Goal: Information Seeking & Learning: Learn about a topic

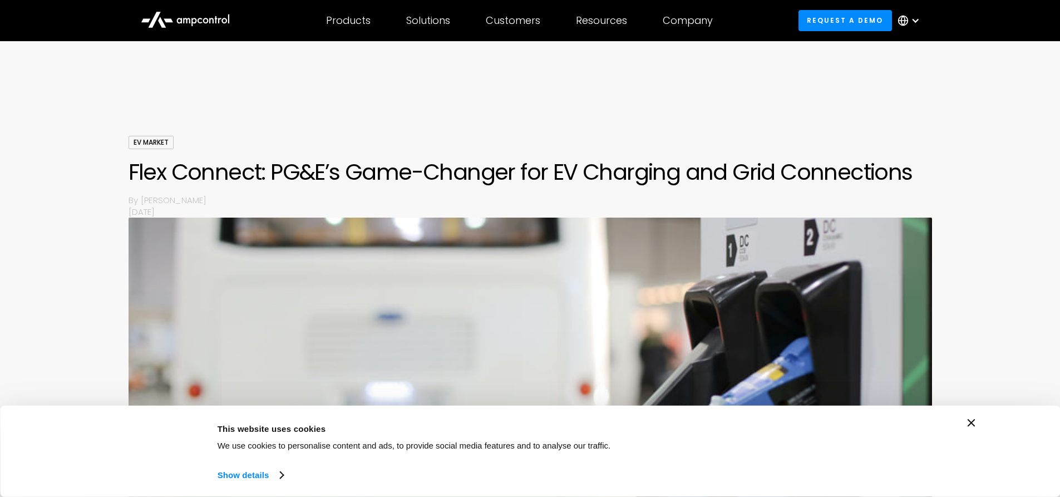
scroll to position [612, 0]
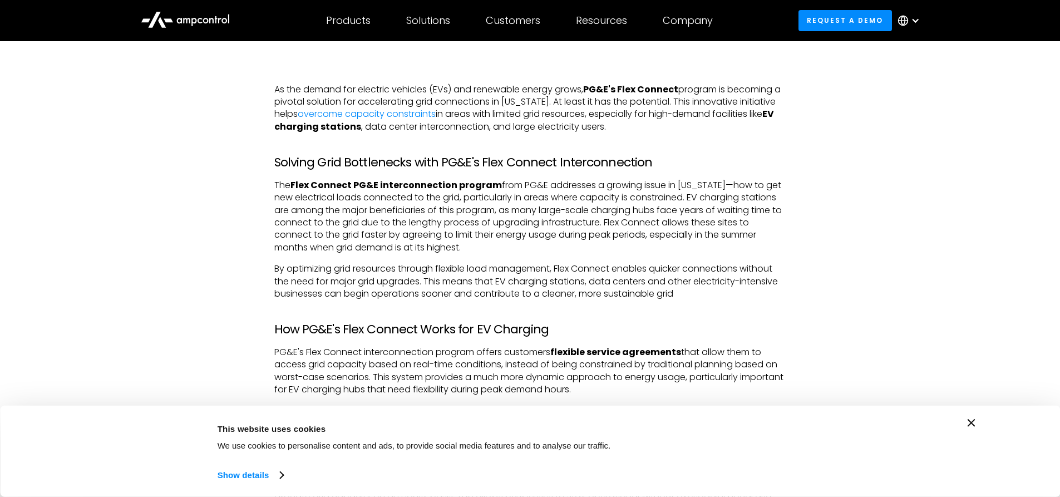
click at [966, 419] on div "Consent Details [#IABV2SETTINGS#] About This website uses cookies We use cookie…" at bounding box center [530, 451] width 890 height 65
click at [691, 227] on p "The Flex Connect PG&E interconnection program from PG&E addresses a growing iss…" at bounding box center [530, 216] width 512 height 75
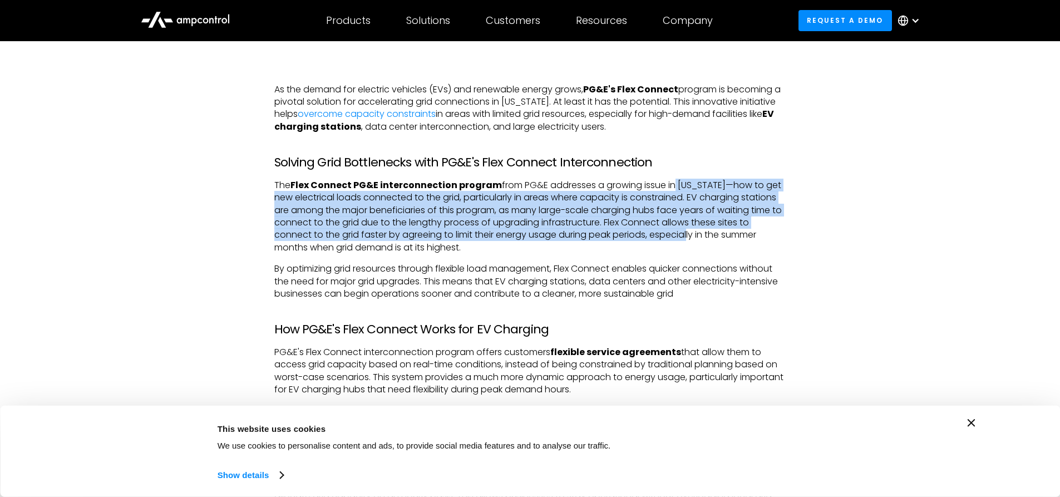
drag, startPoint x: 668, startPoint y: 189, endPoint x: 690, endPoint y: 238, distance: 54.3
click at [690, 237] on p "The Flex Connect PG&E interconnection program from PG&E addresses a growing iss…" at bounding box center [530, 216] width 512 height 75
click at [690, 238] on p "The Flex Connect PG&E interconnection program from PG&E addresses a growing iss…" at bounding box center [530, 216] width 512 height 75
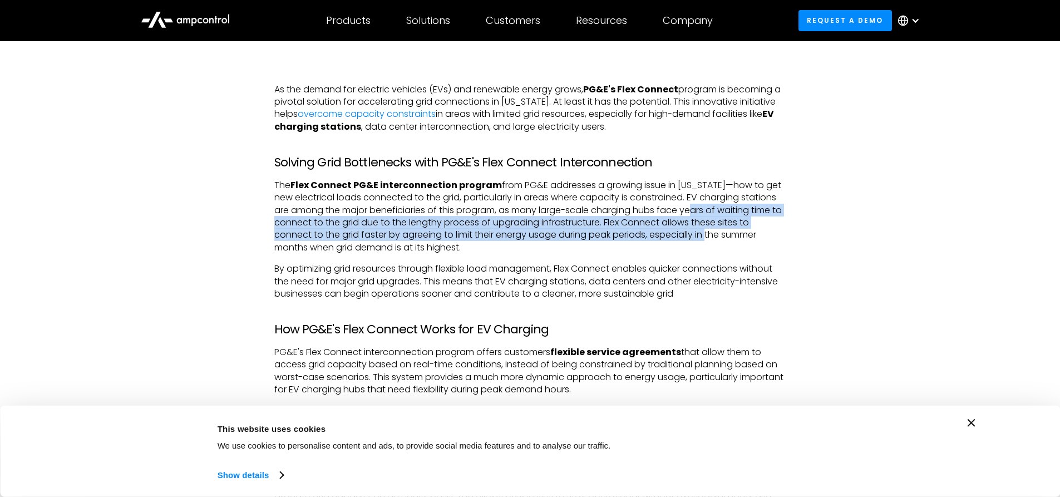
drag, startPoint x: 692, startPoint y: 206, endPoint x: 709, endPoint y: 242, distance: 39.8
click at [709, 242] on p "The Flex Connect PG&E interconnection program from PG&E addresses a growing iss…" at bounding box center [530, 216] width 512 height 75
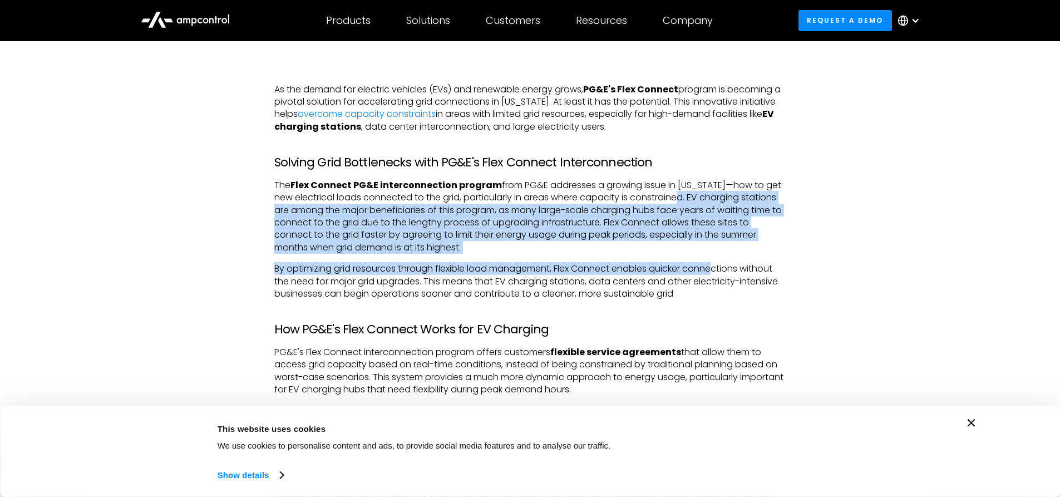
drag, startPoint x: 677, startPoint y: 195, endPoint x: 717, endPoint y: 265, distance: 80.7
click at [717, 265] on p "By optimizing grid resources through flexible load management, Flex Connect ena…" at bounding box center [530, 281] width 512 height 37
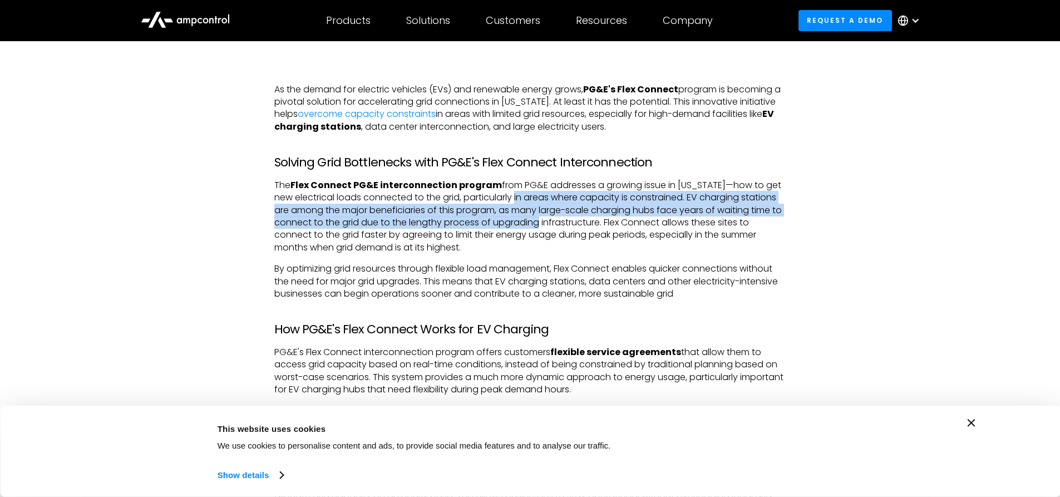
drag, startPoint x: 514, startPoint y: 199, endPoint x: 550, endPoint y: 232, distance: 48.4
click at [550, 232] on p "The Flex Connect PG&E interconnection program from PG&E addresses a growing iss…" at bounding box center [530, 216] width 512 height 75
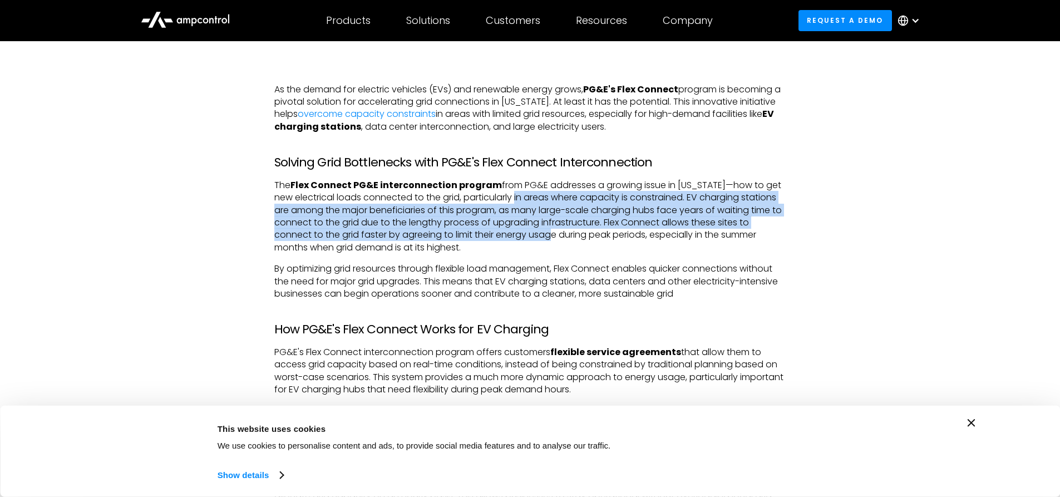
click at [550, 232] on p "The Flex Connect PG&E interconnection program from PG&E addresses a growing iss…" at bounding box center [530, 216] width 512 height 75
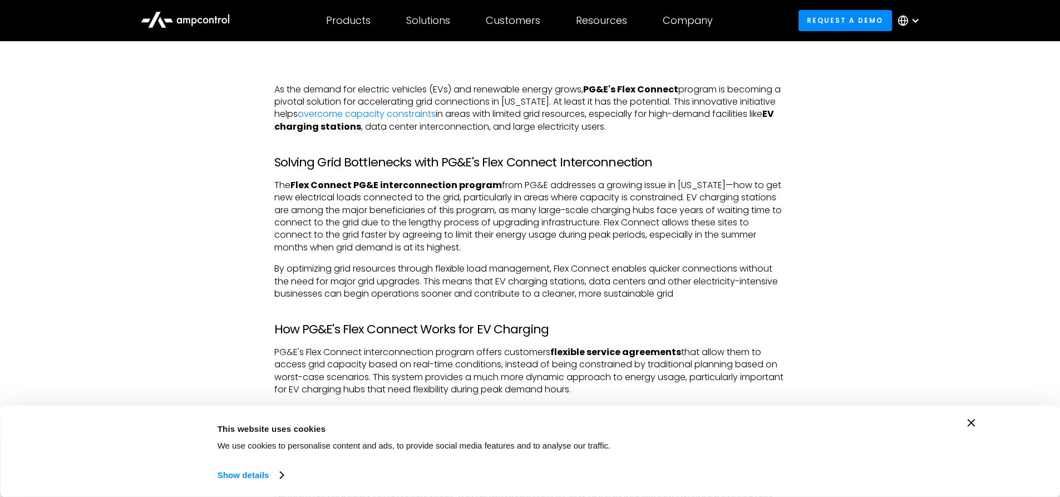
drag, startPoint x: 513, startPoint y: 199, endPoint x: 538, endPoint y: 248, distance: 55.2
click at [537, 245] on p "The Flex Connect PG&E interconnection program from PG&E addresses a growing iss…" at bounding box center [530, 216] width 512 height 75
click at [538, 248] on p "The Flex Connect PG&E interconnection program from PG&E addresses a growing iss…" at bounding box center [530, 216] width 512 height 75
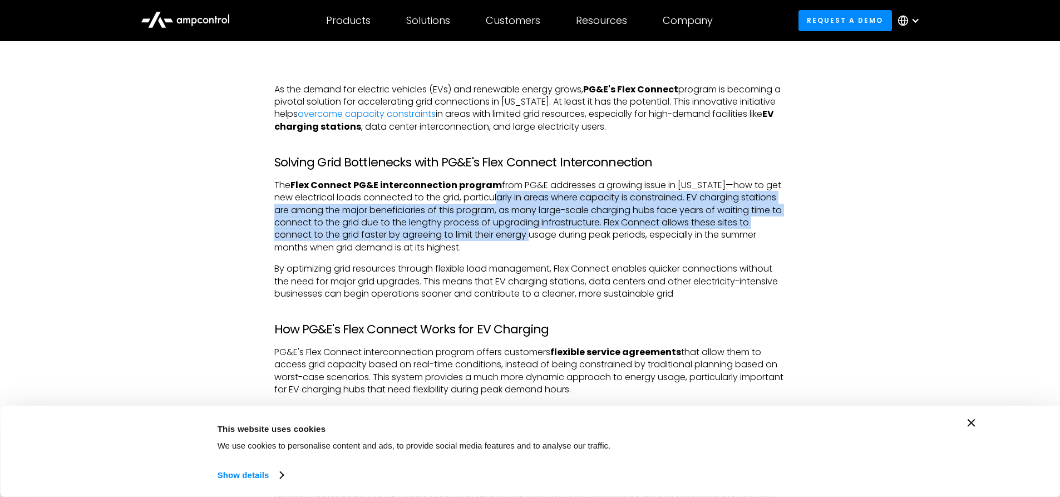
drag, startPoint x: 496, startPoint y: 199, endPoint x: 538, endPoint y: 250, distance: 66.7
click at [537, 249] on p "The Flex Connect PG&E interconnection program from PG&E addresses a growing iss…" at bounding box center [530, 216] width 512 height 75
click at [538, 250] on p "The Flex Connect PG&E interconnection program from PG&E addresses a growing iss…" at bounding box center [530, 216] width 512 height 75
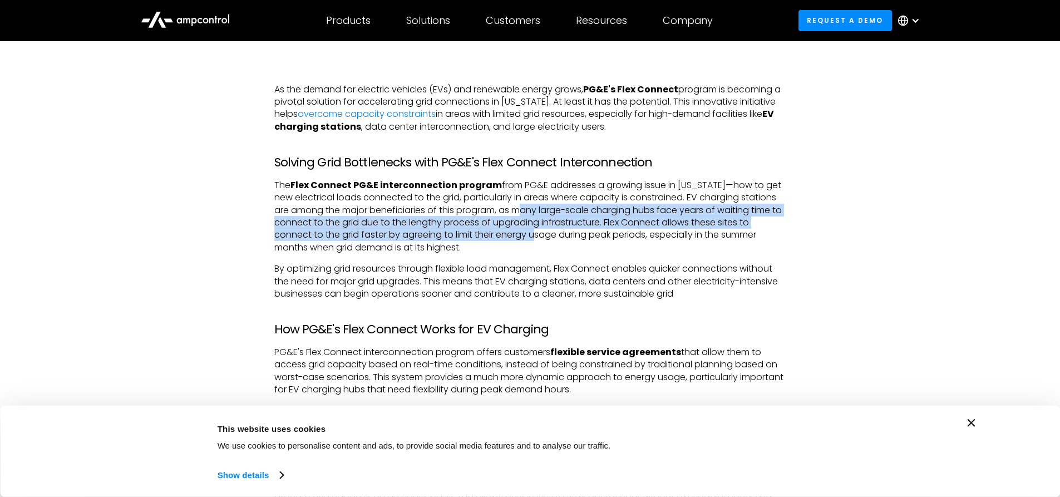
drag, startPoint x: 519, startPoint y: 207, endPoint x: 538, endPoint y: 240, distance: 37.6
click at [537, 239] on p "The Flex Connect PG&E interconnection program from PG&E addresses a growing iss…" at bounding box center [530, 216] width 512 height 75
click at [538, 240] on p "The Flex Connect PG&E interconnection program from PG&E addresses a growing iss…" at bounding box center [530, 216] width 512 height 75
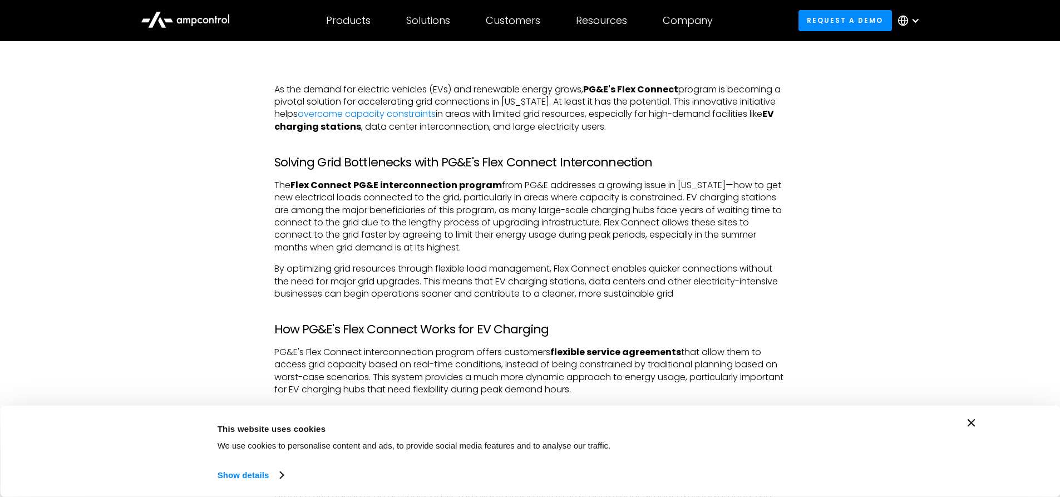
click at [970, 423] on icon "Close banner" at bounding box center [971, 423] width 8 height 8
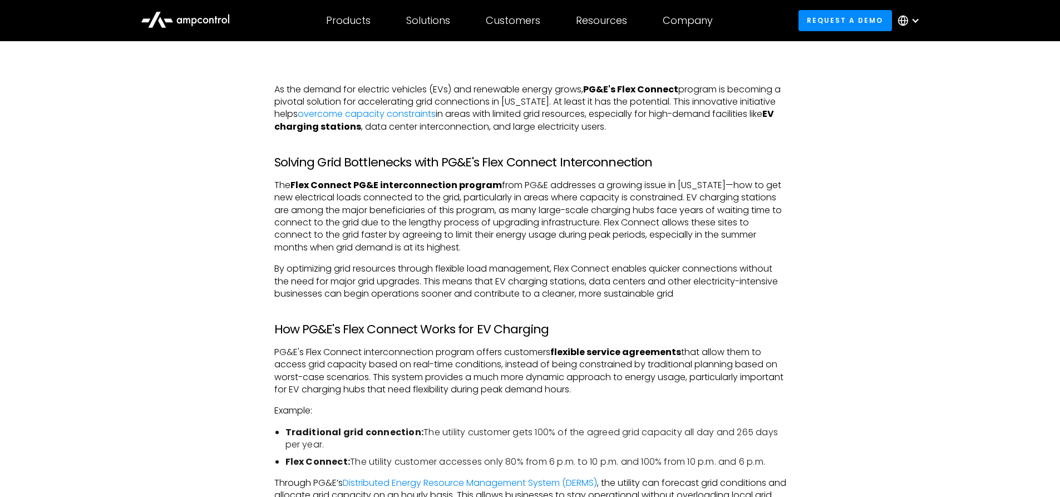
drag, startPoint x: 326, startPoint y: 263, endPoint x: 445, endPoint y: 397, distance: 178.9
drag, startPoint x: 413, startPoint y: 346, endPoint x: 443, endPoint y: 397, distance: 58.9
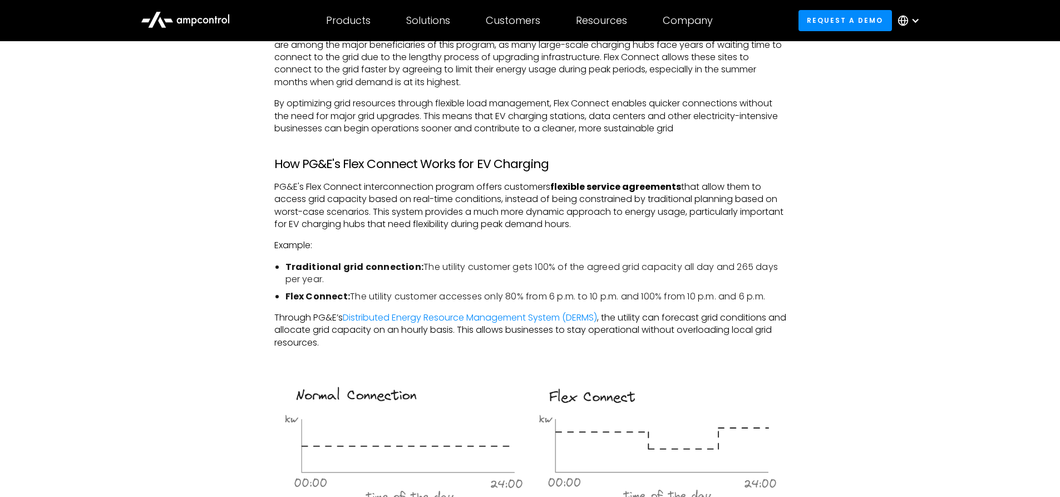
scroll to position [779, 0]
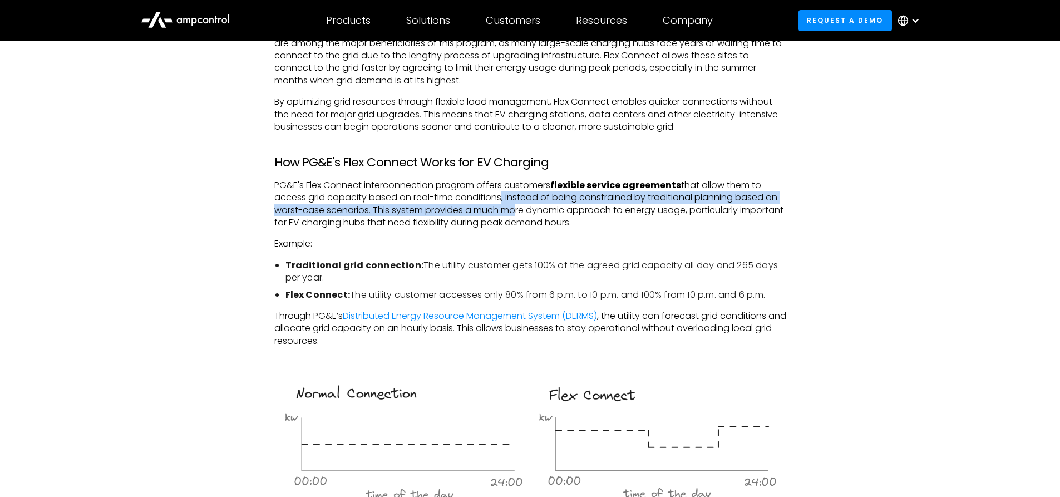
drag, startPoint x: 501, startPoint y: 196, endPoint x: 514, endPoint y: 222, distance: 29.1
click at [514, 221] on p "PG&E's Flex Connect interconnection program offers customers flexible service a…" at bounding box center [530, 204] width 512 height 50
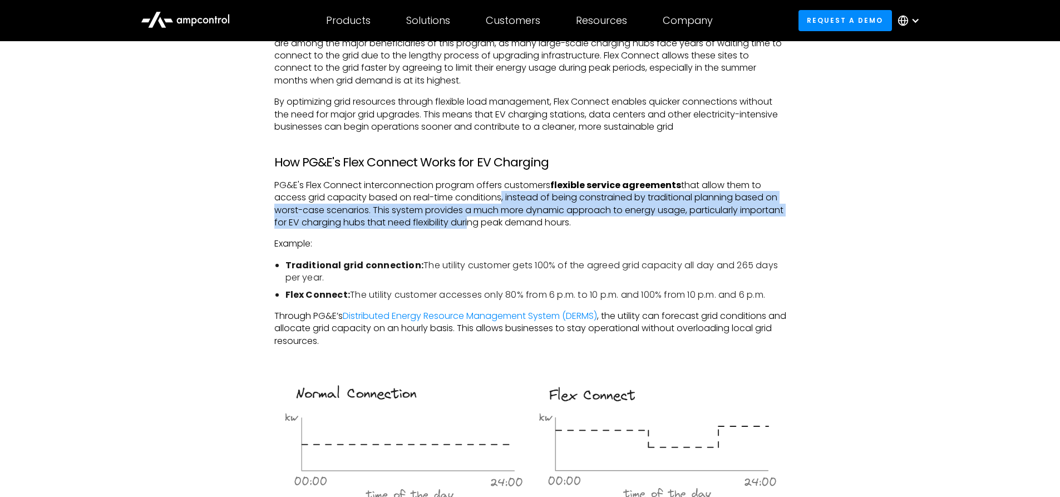
click at [514, 222] on p "PG&E's Flex Connect interconnection program offers customers flexible service a…" at bounding box center [530, 204] width 512 height 50
drag, startPoint x: 668, startPoint y: 179, endPoint x: 712, endPoint y: 225, distance: 64.1
click at [712, 225] on p "PG&E's Flex Connect interconnection program offers customers flexible service a…" at bounding box center [530, 204] width 512 height 50
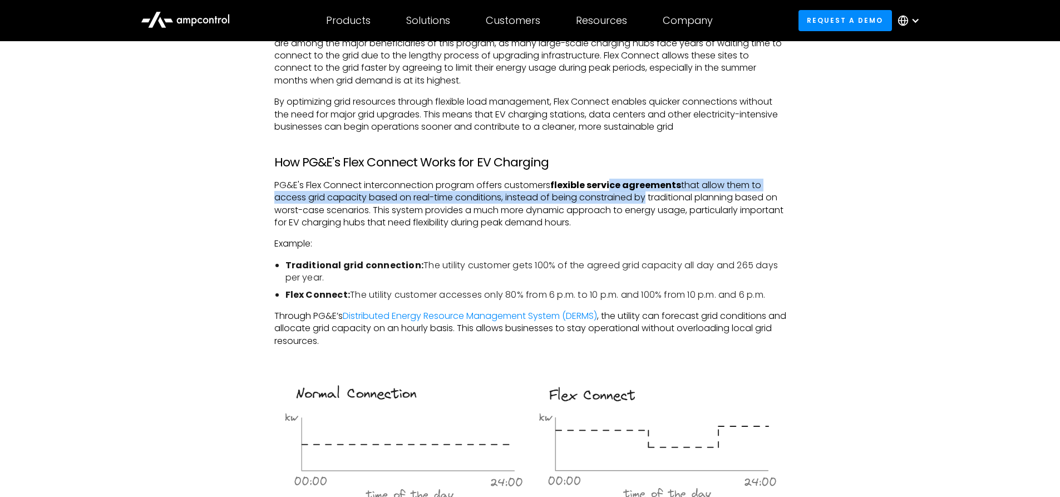
drag, startPoint x: 612, startPoint y: 184, endPoint x: 668, endPoint y: 221, distance: 67.4
click at [665, 217] on p "PG&E's Flex Connect interconnection program offers customers flexible service a…" at bounding box center [530, 204] width 512 height 50
click at [667, 222] on p "PG&E's Flex Connect interconnection program offers customers flexible service a…" at bounding box center [530, 204] width 512 height 50
drag, startPoint x: 345, startPoint y: 185, endPoint x: 431, endPoint y: 239, distance: 101.4
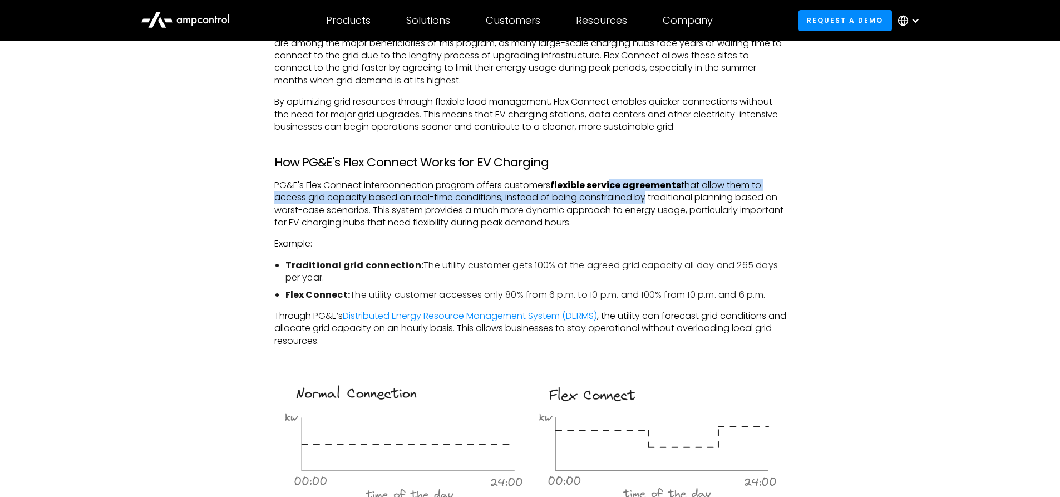
click at [431, 239] on p "Example:" at bounding box center [530, 243] width 512 height 12
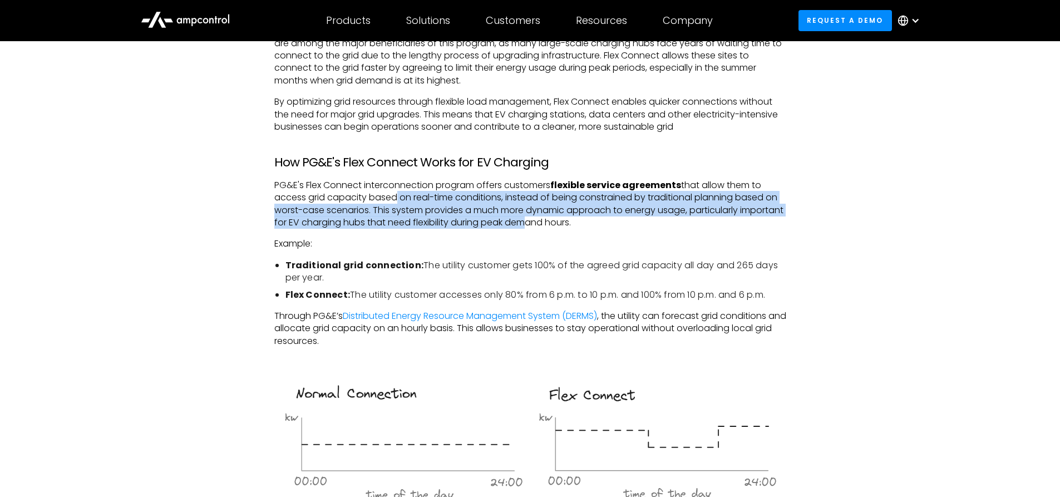
drag, startPoint x: 390, startPoint y: 201, endPoint x: 587, endPoint y: 226, distance: 197.9
click at [585, 226] on p "PG&E's Flex Connect interconnection program offers customers flexible service a…" at bounding box center [530, 204] width 512 height 50
click at [544, 208] on p "PG&E's Flex Connect interconnection program offers customers flexible service a…" at bounding box center [530, 204] width 512 height 50
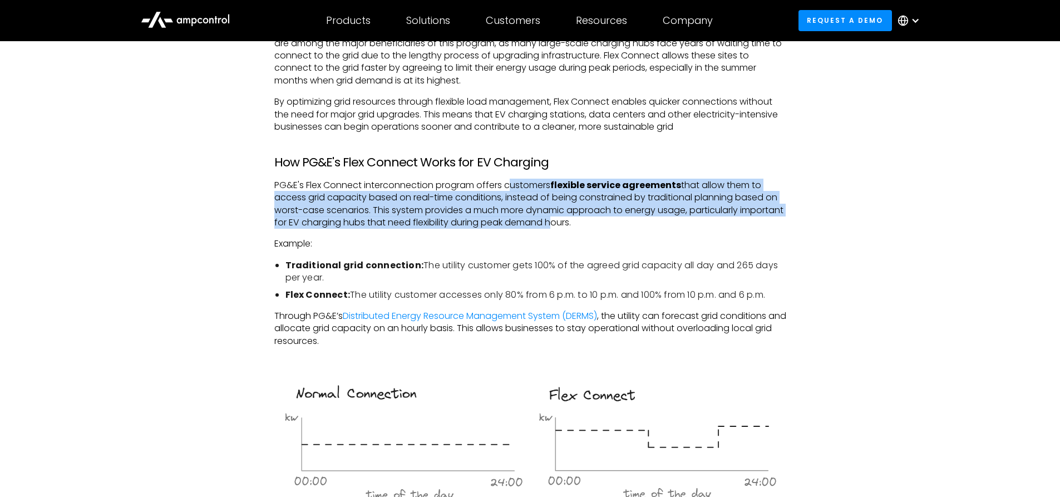
drag, startPoint x: 508, startPoint y: 190, endPoint x: 596, endPoint y: 226, distance: 95.2
click at [596, 226] on p "PG&E's Flex Connect interconnection program offers customers flexible service a…" at bounding box center [530, 204] width 512 height 50
click at [597, 227] on p "PG&E's Flex Connect interconnection program offers customers flexible service a…" at bounding box center [530, 204] width 512 height 50
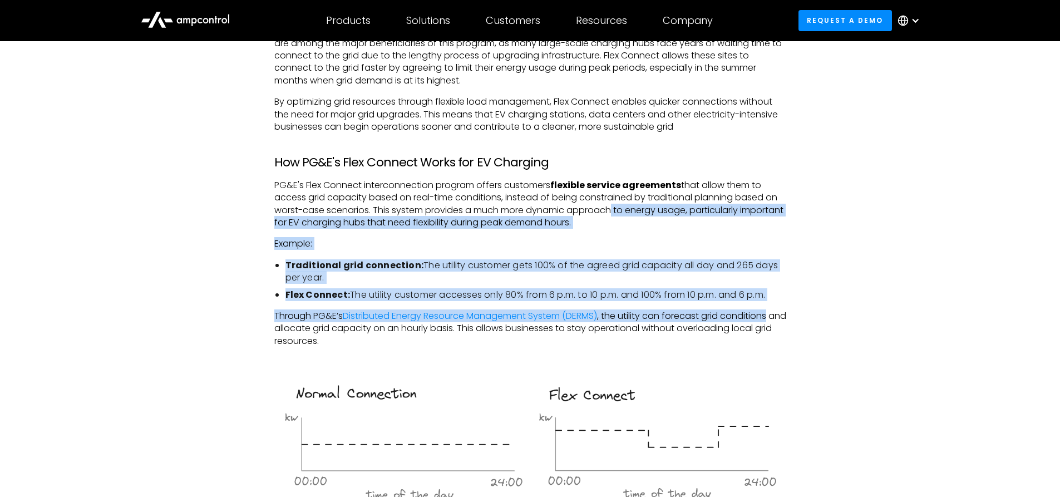
drag, startPoint x: 610, startPoint y: 212, endPoint x: 776, endPoint y: 321, distance: 198.4
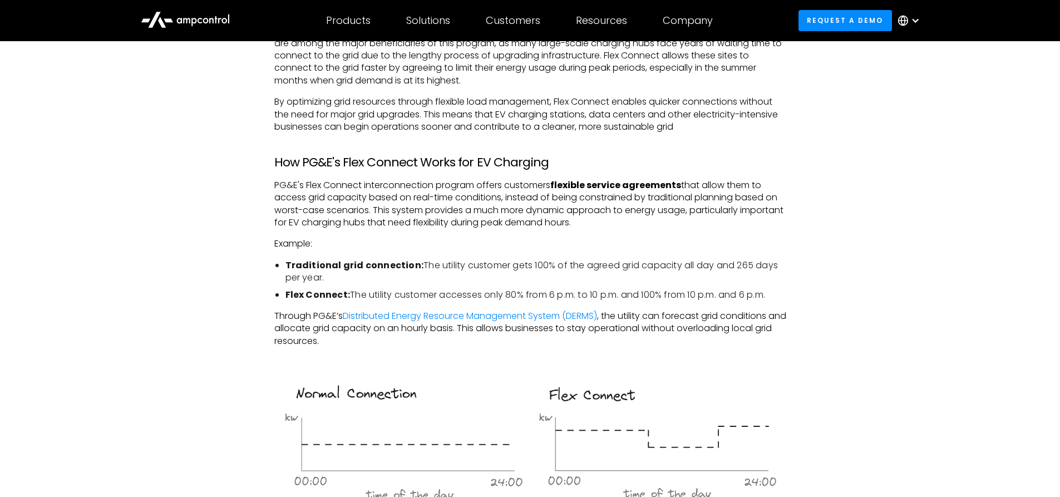
click at [776, 323] on p "Through PG&E’s Distributed Energy Resource Management System (DERMS) , the util…" at bounding box center [530, 328] width 512 height 37
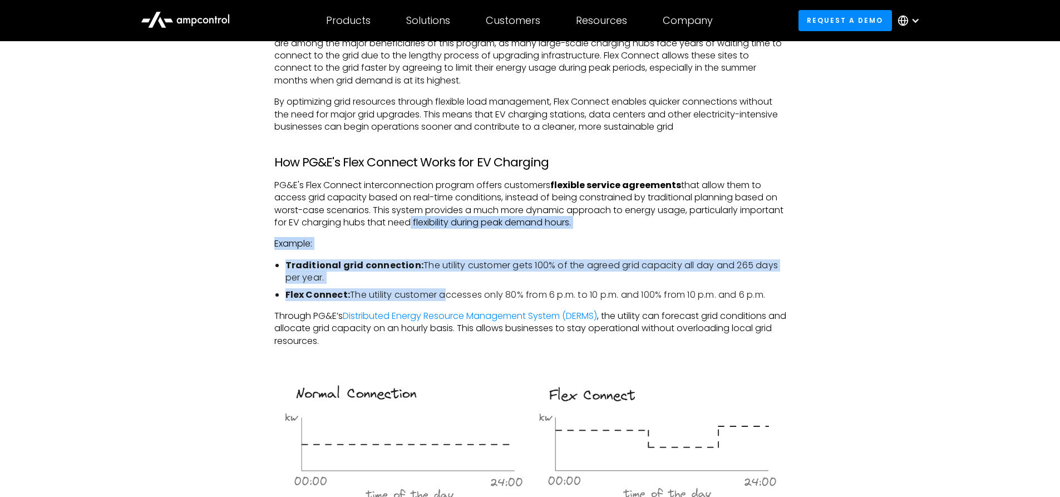
drag, startPoint x: 451, startPoint y: 220, endPoint x: 442, endPoint y: 294, distance: 74.5
click at [442, 294] on li "Flex Connect: The utility customer accesses only 80% from 6 p.m. to 10 p.m. and…" at bounding box center [535, 295] width 501 height 12
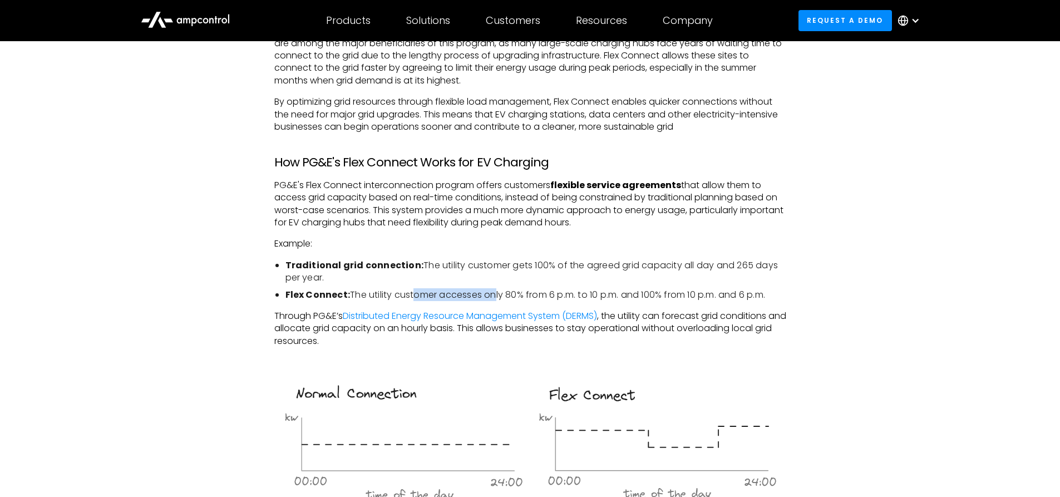
drag, startPoint x: 413, startPoint y: 299, endPoint x: 498, endPoint y: 294, distance: 85.8
click at [497, 295] on li "Flex Connect: The utility customer accesses only 80% from 6 p.m. to 10 p.m. and…" at bounding box center [535, 295] width 501 height 12
click at [498, 294] on li "Flex Connect: The utility customer accesses only 80% from 6 p.m. to 10 p.m. and…" at bounding box center [535, 295] width 501 height 12
drag, startPoint x: 522, startPoint y: 293, endPoint x: 566, endPoint y: 293, distance: 43.9
click at [566, 293] on li "Flex Connect: The utility customer accesses only 80% from 6 p.m. to 10 p.m. and…" at bounding box center [535, 295] width 501 height 12
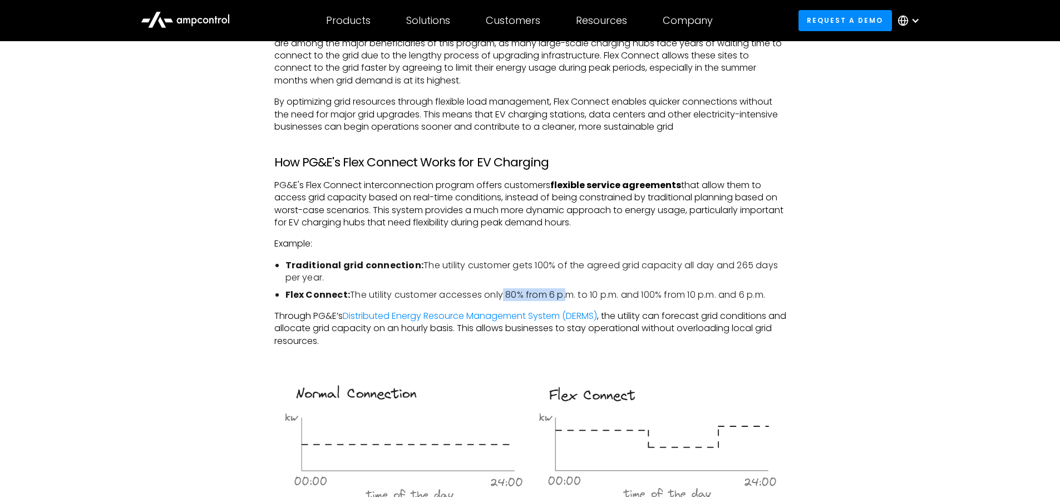
drag, startPoint x: 566, startPoint y: 293, endPoint x: 611, endPoint y: 289, distance: 44.6
click at [567, 293] on li "Flex Connect: The utility customer accesses only 80% from 6 p.m. to 10 p.m. and…" at bounding box center [535, 295] width 501 height 12
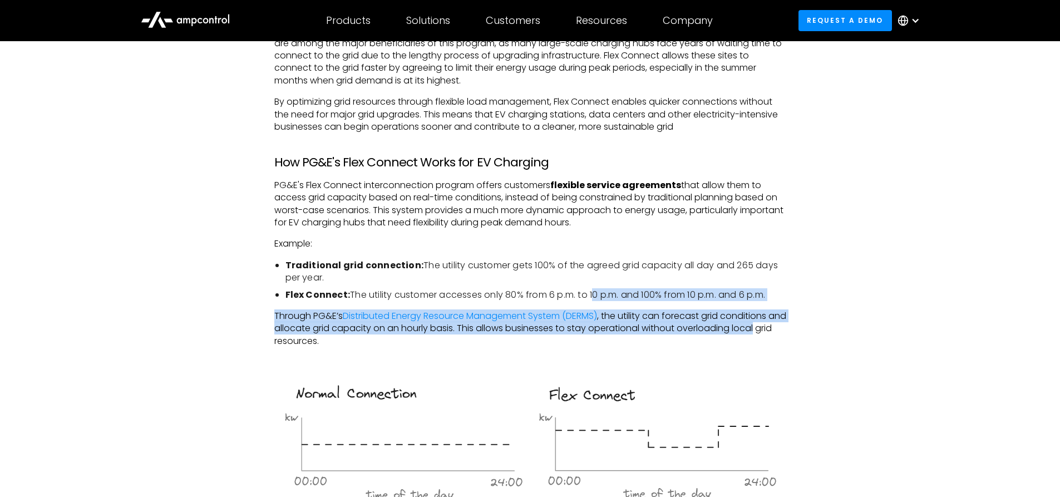
drag, startPoint x: 611, startPoint y: 289, endPoint x: 792, endPoint y: 328, distance: 185.5
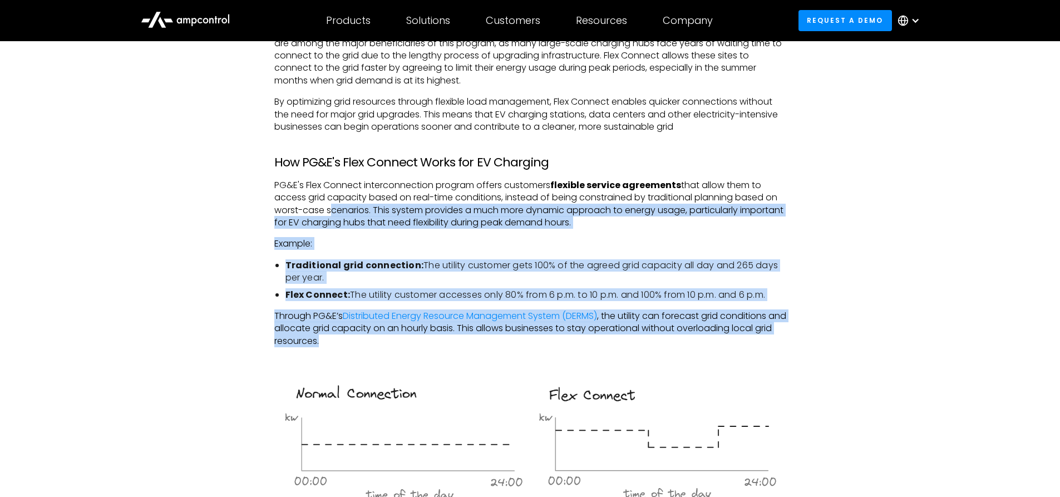
drag, startPoint x: 329, startPoint y: 252, endPoint x: 357, endPoint y: 339, distance: 91.8
click at [357, 339] on p "Through PG&E’s Distributed Energy Resource Management System (DERMS) , the util…" at bounding box center [530, 328] width 512 height 37
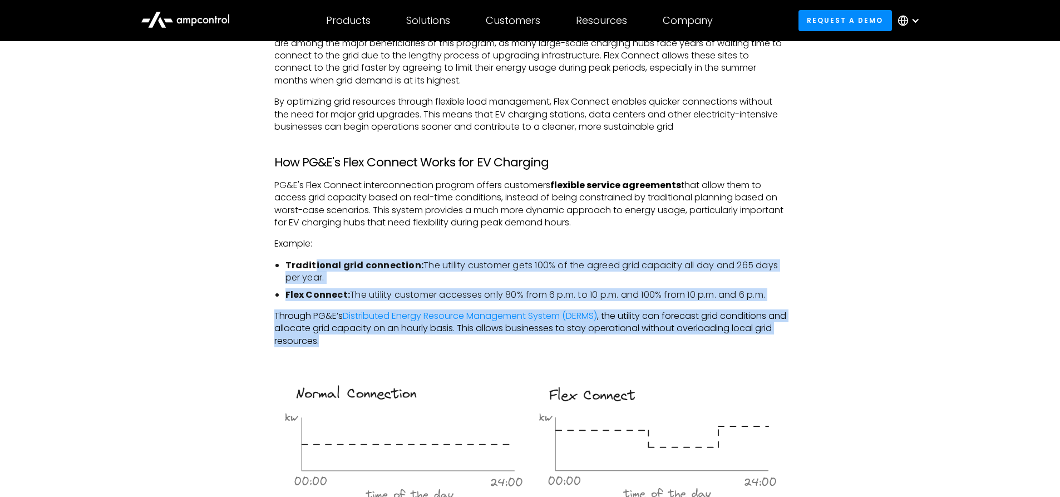
drag, startPoint x: 349, startPoint y: 339, endPoint x: 309, endPoint y: 256, distance: 92.0
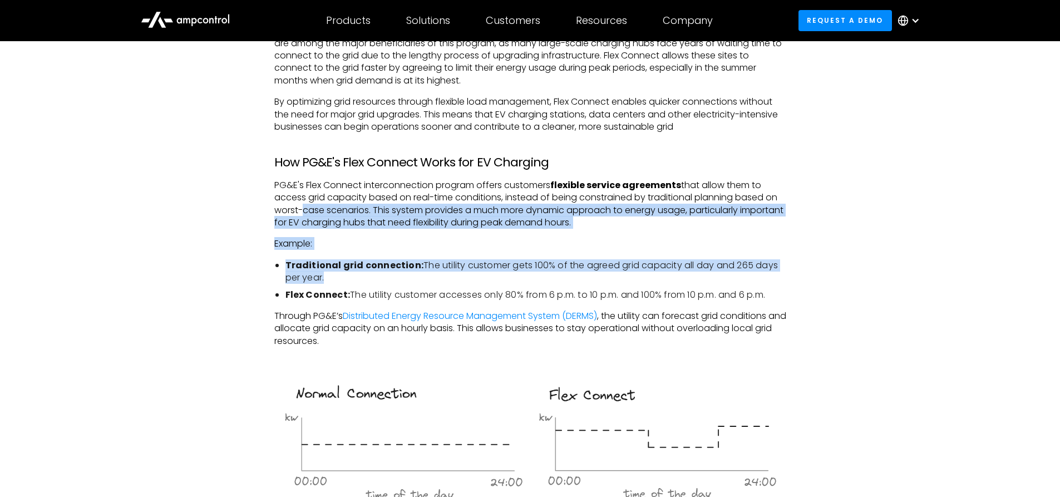
drag, startPoint x: 298, startPoint y: 214, endPoint x: 327, endPoint y: 286, distance: 77.9
click at [327, 288] on strong "Flex Connect:" at bounding box center [317, 294] width 65 height 13
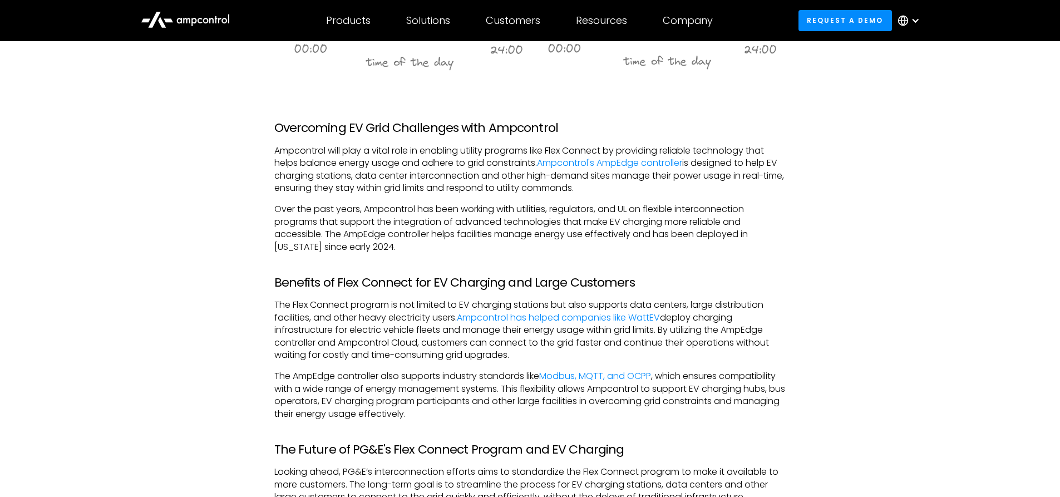
scroll to position [1279, 0]
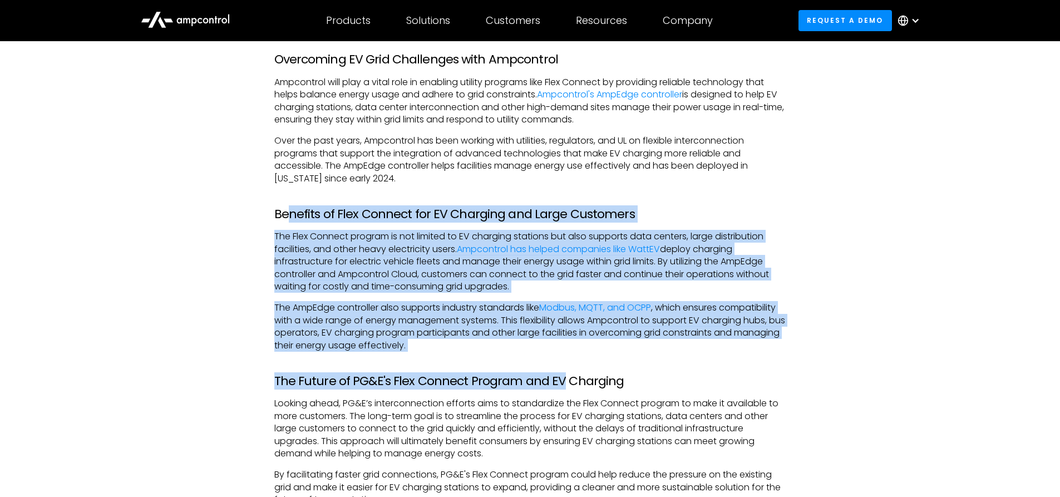
drag, startPoint x: 291, startPoint y: 210, endPoint x: 554, endPoint y: 354, distance: 299.7
click at [554, 354] on div "As the demand for electric vehicles (EVs) and renewable energy grows, PG&E's Fl…" at bounding box center [530, 43] width 512 height 1254
click at [553, 354] on div "As the demand for electric vehicles (EVs) and renewable energy grows, PG&E's Fl…" at bounding box center [530, 43] width 512 height 1254
click at [303, 246] on p "The Flex Connect program is not limited to EV charging stations but also suppor…" at bounding box center [530, 261] width 512 height 62
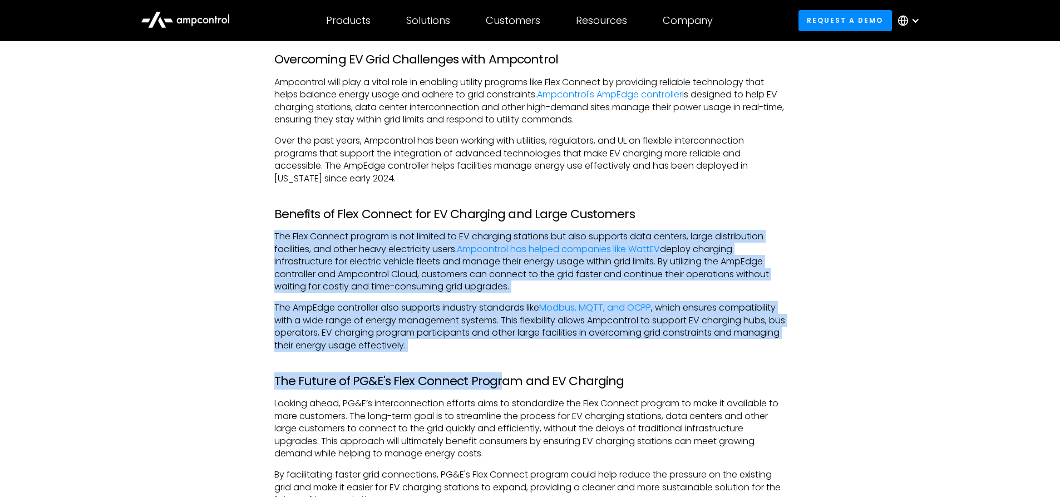
drag, startPoint x: 269, startPoint y: 241, endPoint x: 498, endPoint y: 353, distance: 254.7
click at [498, 353] on div "As the demand for electric vehicles (EVs) and renewable energy grows, PG&E's Fl…" at bounding box center [530, 43] width 534 height 1254
click at [501, 344] on p "The AmpEdge controller also supports industry standards like Modbus, MQTT, and …" at bounding box center [530, 326] width 512 height 50
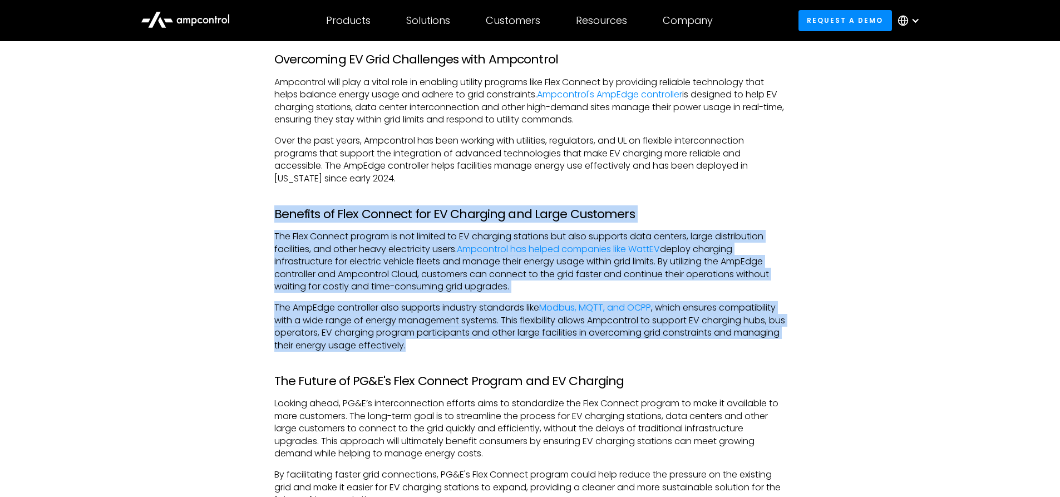
drag, startPoint x: 273, startPoint y: 214, endPoint x: 467, endPoint y: 343, distance: 232.6
click at [467, 344] on div "As the demand for electric vehicles (EVs) and renewable energy grows, PG&E's Fl…" at bounding box center [530, 43] width 534 height 1254
click at [467, 343] on p "The AmpEdge controller also supports industry standards like Modbus, MQTT, and …" at bounding box center [530, 326] width 512 height 50
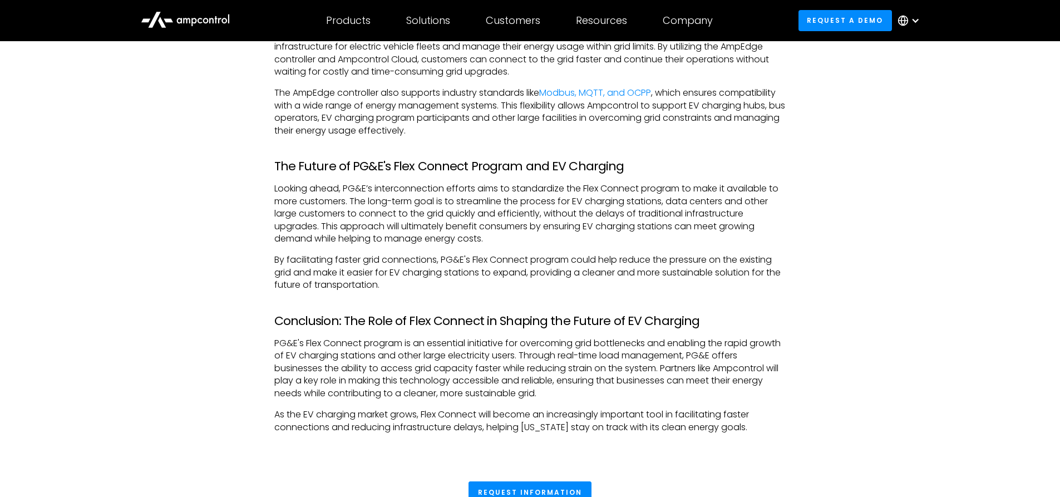
scroll to position [1502, 0]
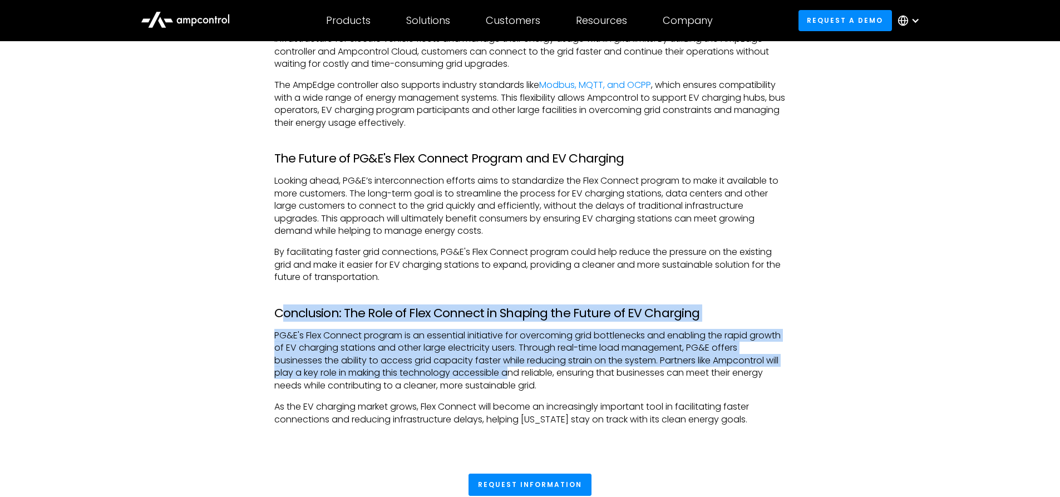
drag, startPoint x: 280, startPoint y: 314, endPoint x: 524, endPoint y: 373, distance: 250.5
click at [524, 373] on p "PG&E's Flex Connect program is an essential initiative for overcoming grid bott…" at bounding box center [530, 360] width 512 height 62
